Goal: Understand process/instructions: Learn how to perform a task or action

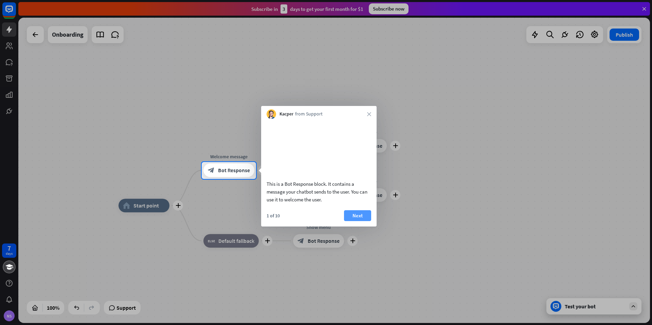
click at [353, 221] on button "Next" at bounding box center [357, 215] width 27 height 11
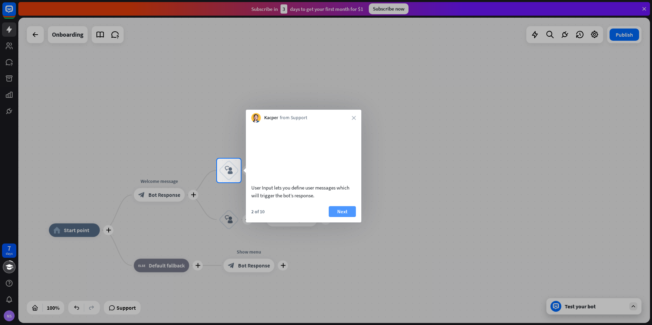
click at [350, 217] on button "Next" at bounding box center [342, 211] width 27 height 11
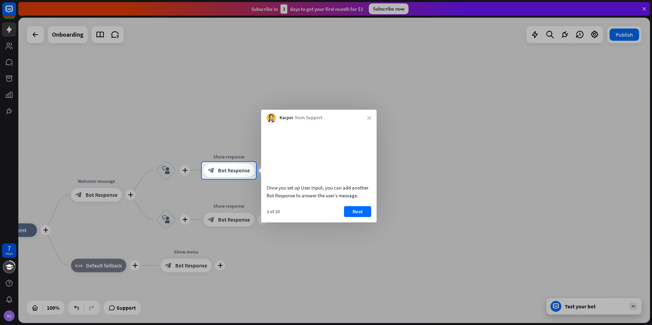
click at [350, 217] on button "Next" at bounding box center [357, 211] width 27 height 11
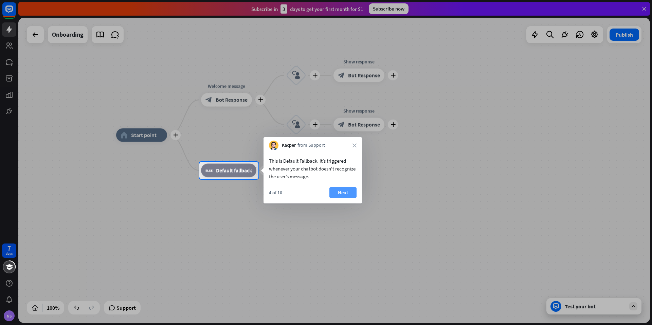
click at [338, 192] on button "Next" at bounding box center [342, 192] width 27 height 11
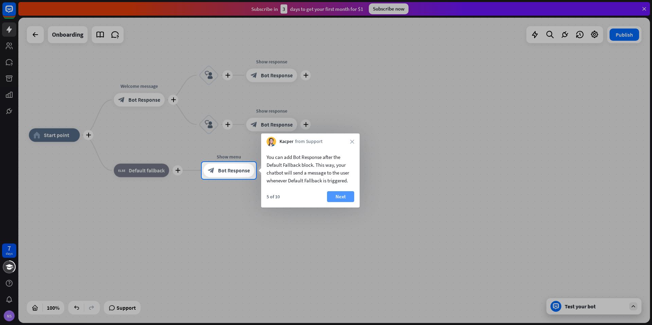
click at [342, 196] on button "Next" at bounding box center [340, 196] width 27 height 11
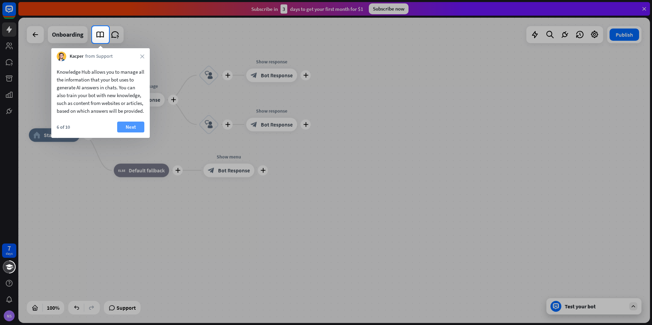
click at [126, 132] on button "Next" at bounding box center [130, 127] width 27 height 11
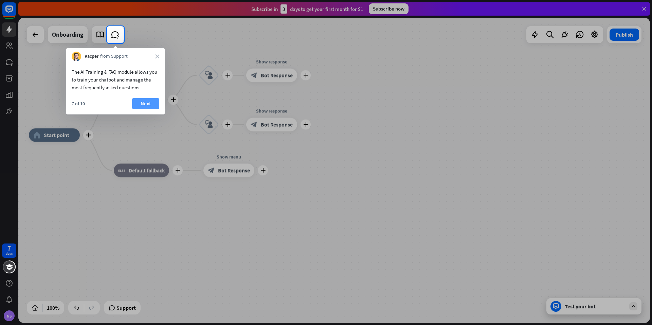
click at [142, 103] on button "Next" at bounding box center [145, 103] width 27 height 11
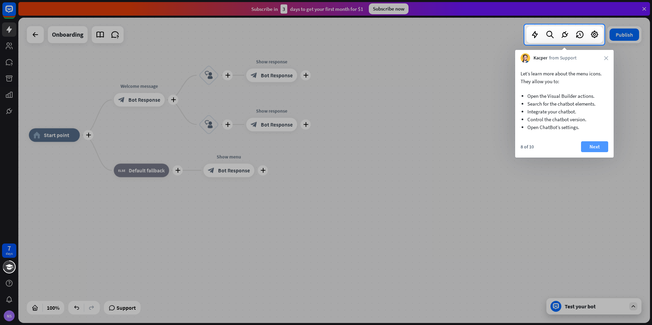
click at [586, 146] on button "Next" at bounding box center [594, 146] width 27 height 11
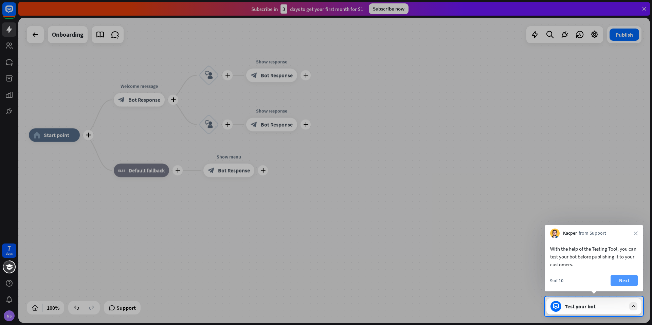
click at [623, 280] on button "Next" at bounding box center [624, 280] width 27 height 11
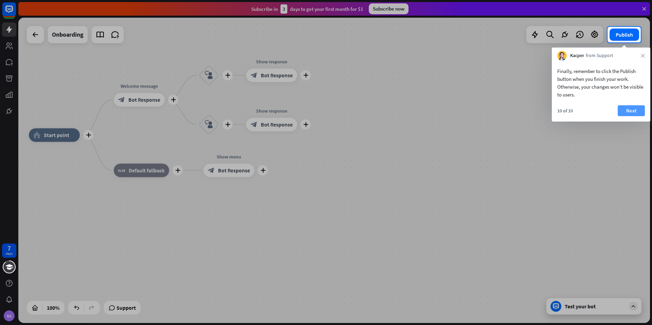
click at [628, 109] on button "Next" at bounding box center [631, 110] width 27 height 11
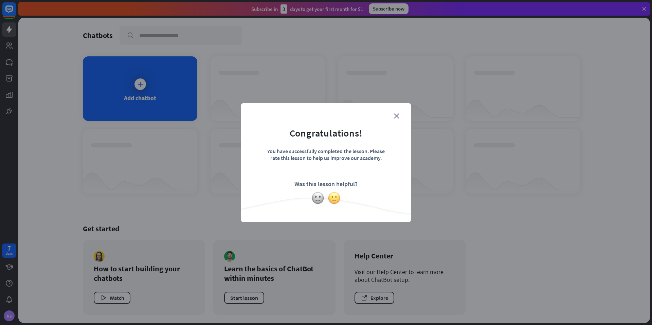
click at [338, 196] on img at bounding box center [334, 198] width 13 height 13
